Goal: Information Seeking & Learning: Learn about a topic

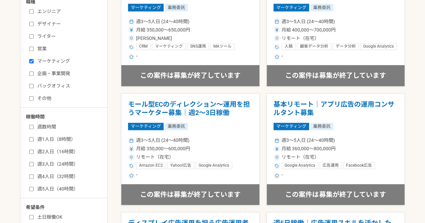
scroll to position [269, 0]
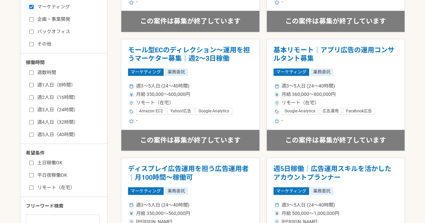
click at [44, 121] on label "週4人日（32時間）" at bounding box center [67, 122] width 77 height 7
click at [34, 121] on input "週4人日（32時間）" at bounding box center [31, 122] width 4 height 4
checkbox input "true"
click at [53, 133] on label "週5人日（40時間）" at bounding box center [67, 134] width 77 height 7
click at [34, 133] on input "週5人日（40時間）" at bounding box center [31, 135] width 4 height 4
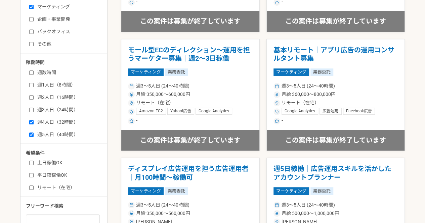
checkbox input "true"
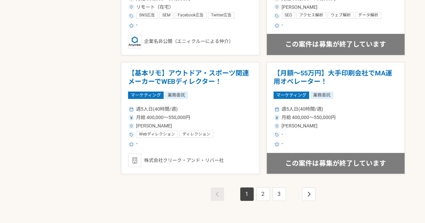
scroll to position [1235, 0]
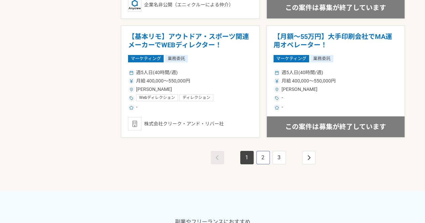
click at [265, 158] on link "2" at bounding box center [262, 157] width 13 height 13
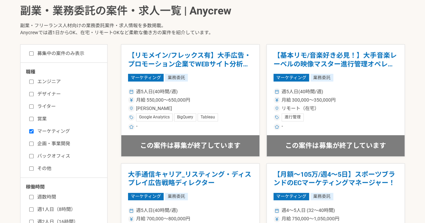
scroll to position [144, 0]
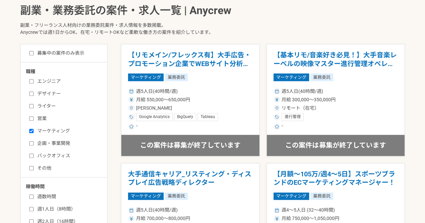
click at [69, 55] on label "募集中の案件のみ表示" at bounding box center [56, 53] width 55 height 7
click at [34, 55] on input "募集中の案件のみ表示" at bounding box center [31, 53] width 4 height 4
checkbox input "true"
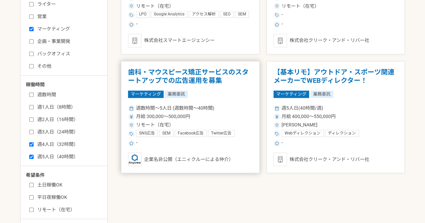
scroll to position [247, 0]
